Goal: Navigation & Orientation: Find specific page/section

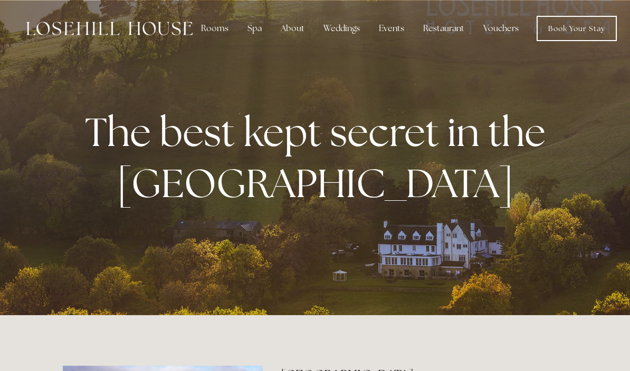
click at [292, 30] on div "About" at bounding box center [292, 28] width 41 height 21
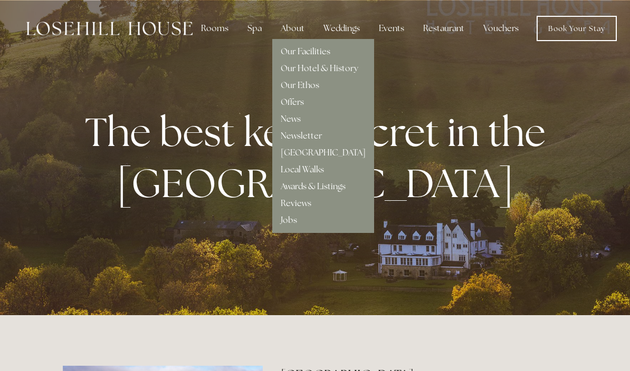
click at [295, 55] on link "Our Facilities" at bounding box center [306, 51] width 50 height 11
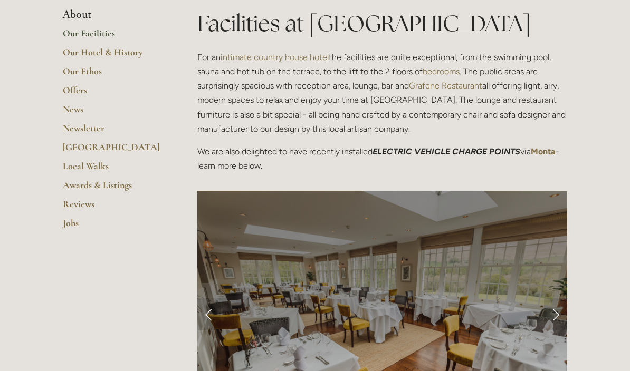
scroll to position [264, 0]
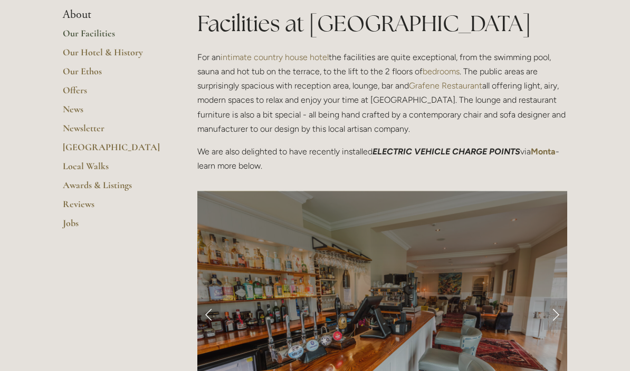
click at [83, 35] on link "Our Facilities" at bounding box center [113, 36] width 101 height 19
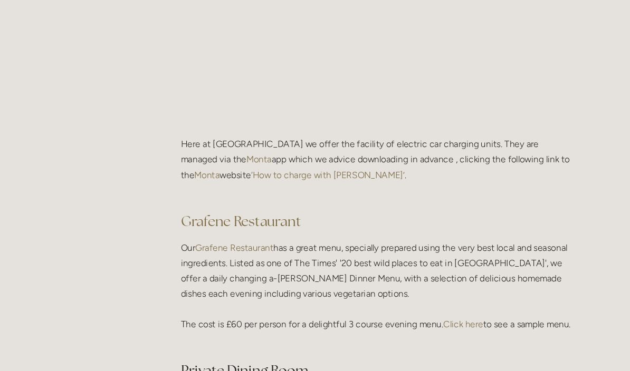
scroll to position [1424, 0]
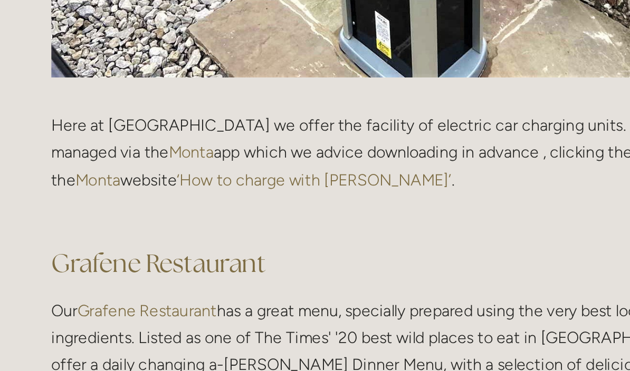
click at [263, 152] on link "‘How to charge with [PERSON_NAME]’" at bounding box center [335, 157] width 145 height 10
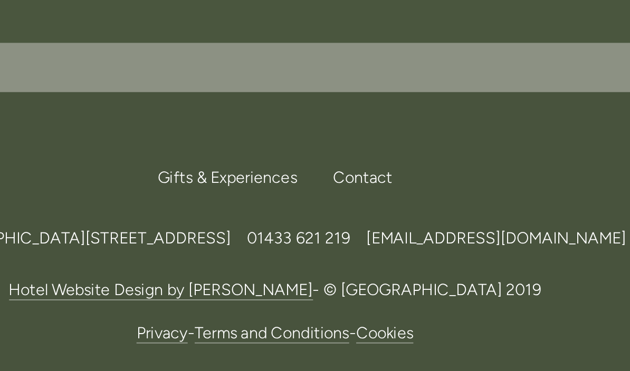
scroll to position [2763, 0]
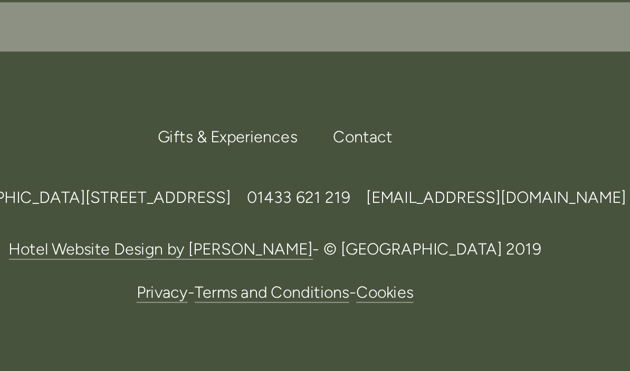
click at [63, 196] on nav "Gifts & Experiences Contact Call Us Find Us" at bounding box center [315, 207] width 504 height 23
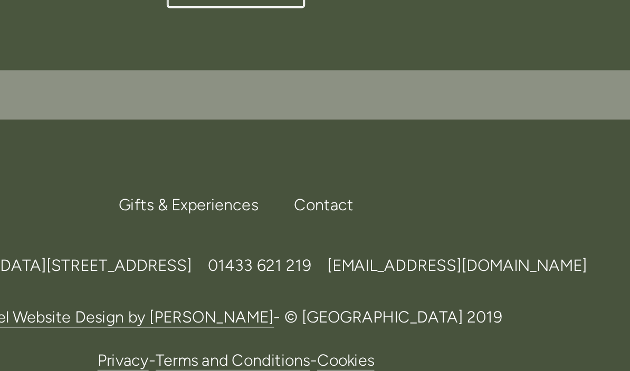
copy span "S33 6AF"
